Goal: Information Seeking & Learning: Learn about a topic

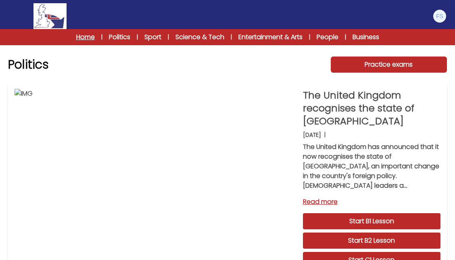
click at [76, 40] on link "Home" at bounding box center [85, 37] width 19 height 10
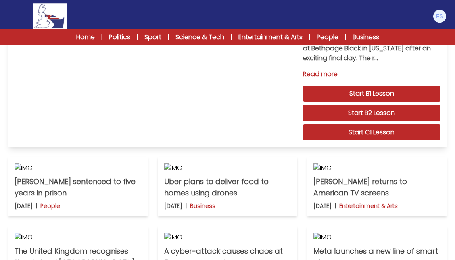
scroll to position [101, 0]
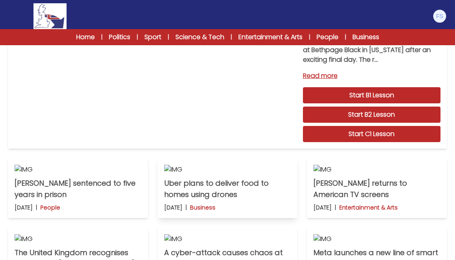
click at [248, 174] on img at bounding box center [227, 169] width 127 height 10
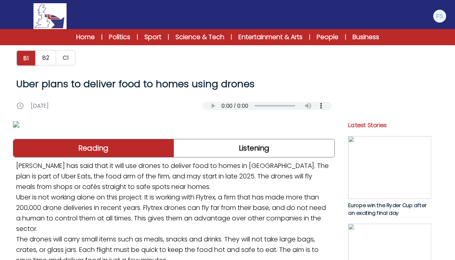
click at [66, 65] on link "C1" at bounding box center [65, 58] width 19 height 16
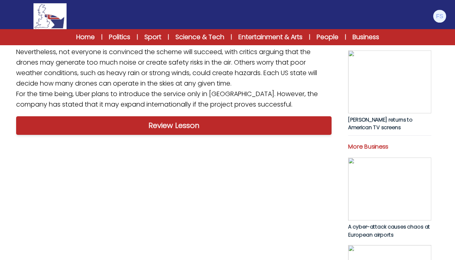
scroll to position [261, 0]
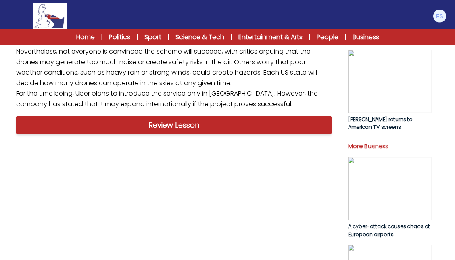
click at [386, 196] on img at bounding box center [389, 188] width 83 height 63
